Goal: Transaction & Acquisition: Purchase product/service

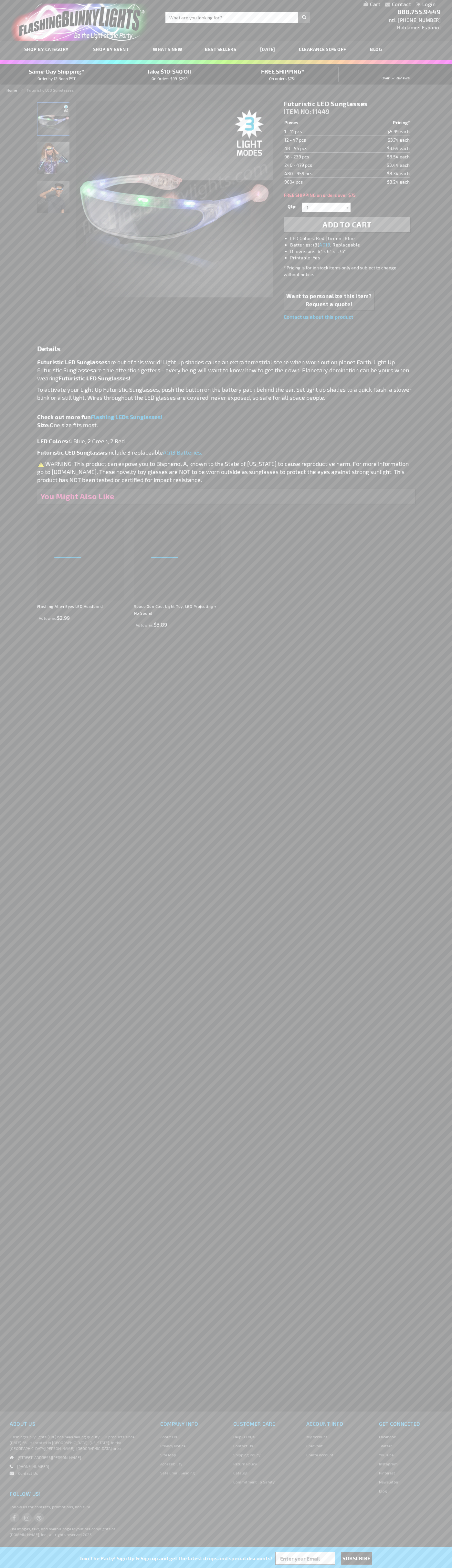
click at [353, 239] on li "LED Colors: Red | Green | Blue" at bounding box center [353, 238] width 126 height 7
click at [347, 225] on span "Add to Cart" at bounding box center [347, 224] width 49 height 9
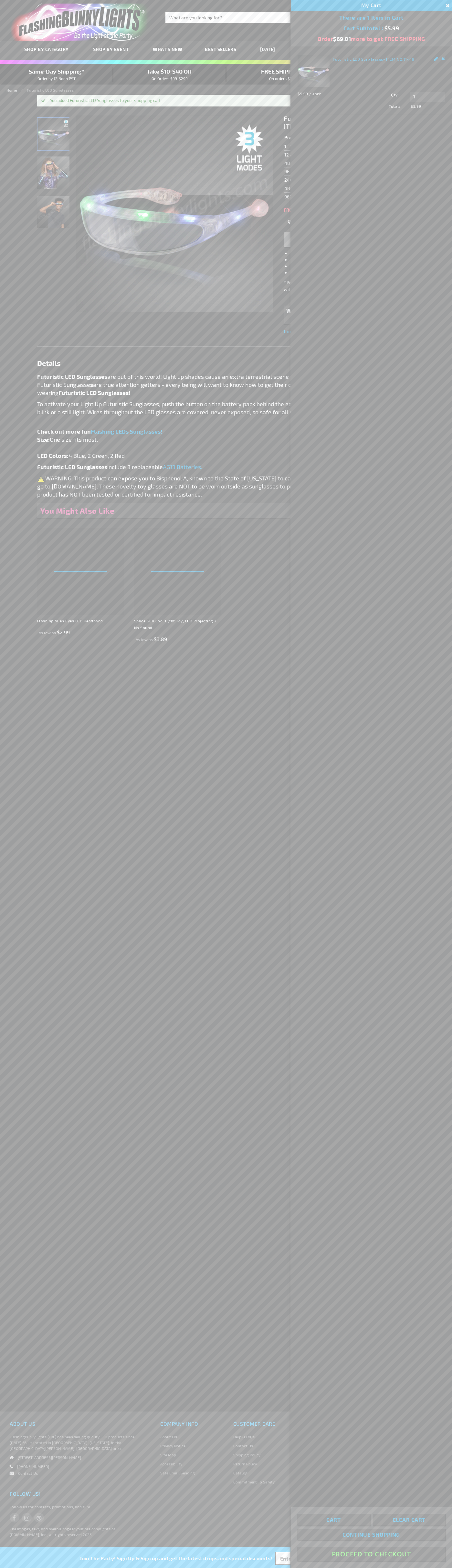
click at [371, 1554] on button "Proceed To Checkout" at bounding box center [371, 1554] width 148 height 15
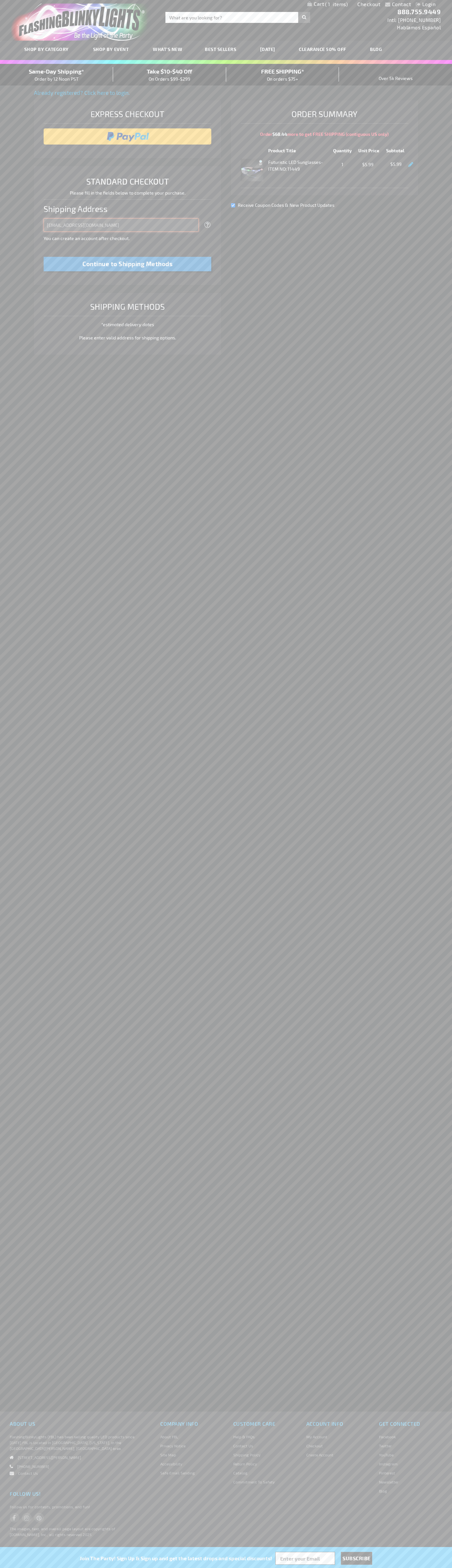
type input "[EMAIL_ADDRESS][DOMAIN_NAME]"
click at [57, 75] on div "Same-Day Shipping* Order by 12 Noon PST" at bounding box center [57, 74] width 113 height 15
click at [127, 136] on input "image" at bounding box center [127, 136] width 161 height 13
